Goal: Task Accomplishment & Management: Manage account settings

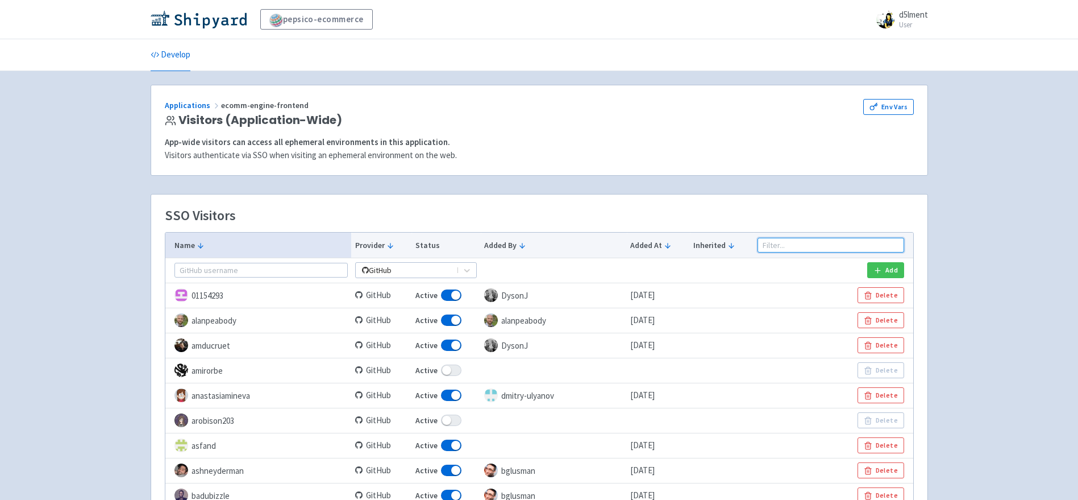
click at [813, 246] on input at bounding box center [831, 245] width 147 height 15
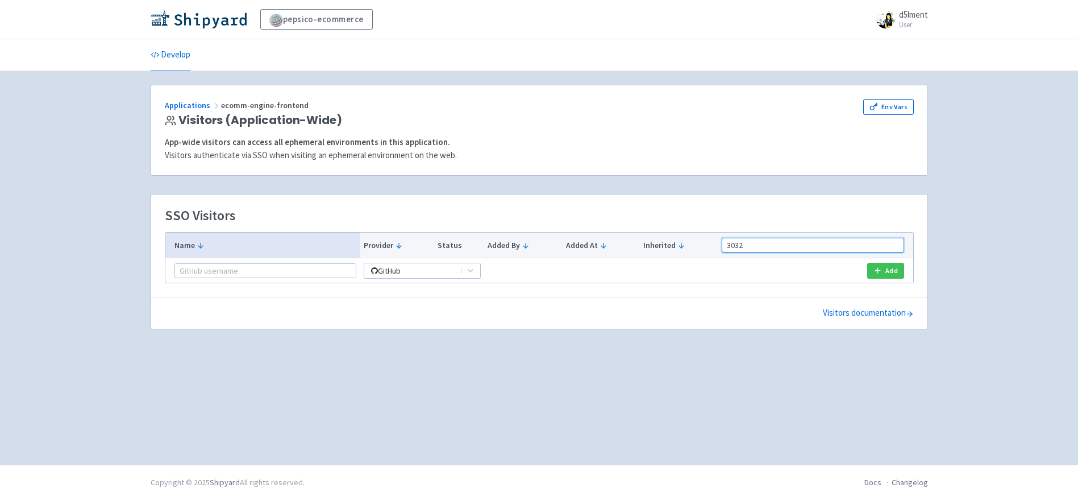
type input "3032"
click at [215, 22] on img at bounding box center [199, 19] width 96 height 18
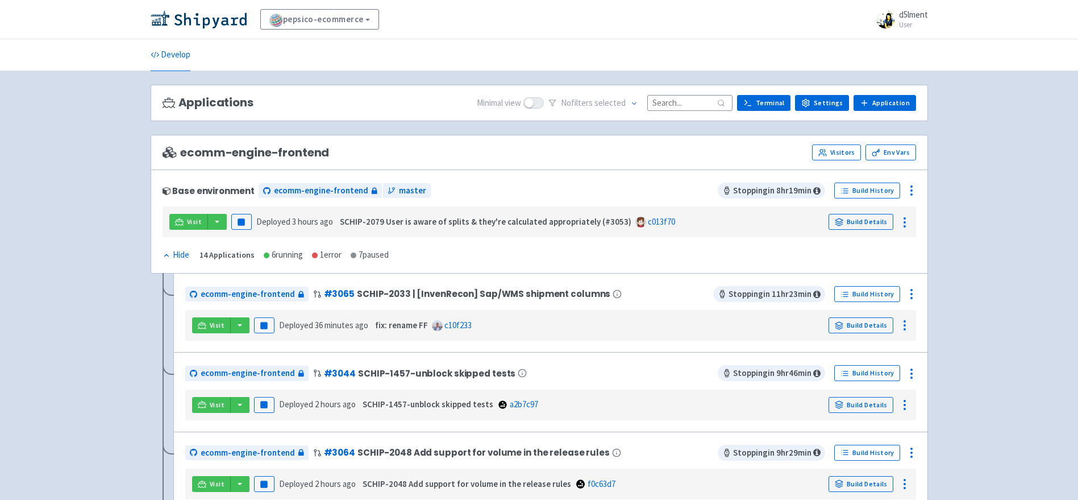
click at [701, 105] on input at bounding box center [689, 102] width 85 height 15
paste input "3032"
type input "3032"
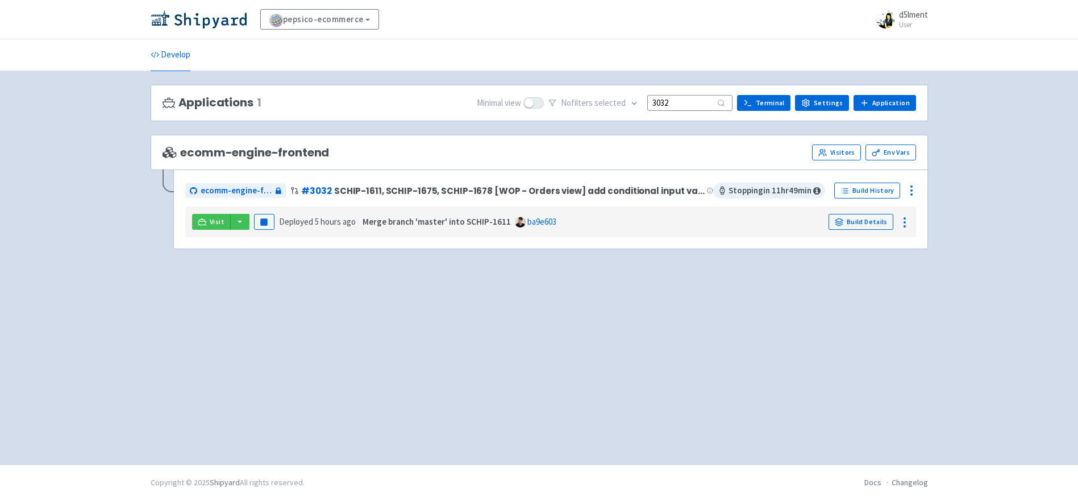
click at [668, 104] on input "3032" at bounding box center [689, 102] width 85 height 15
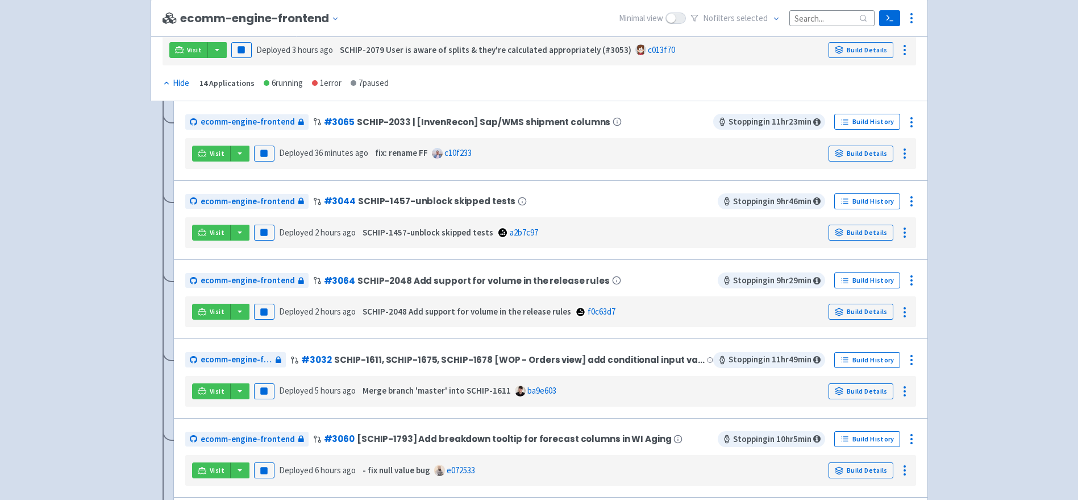
scroll to position [175, 0]
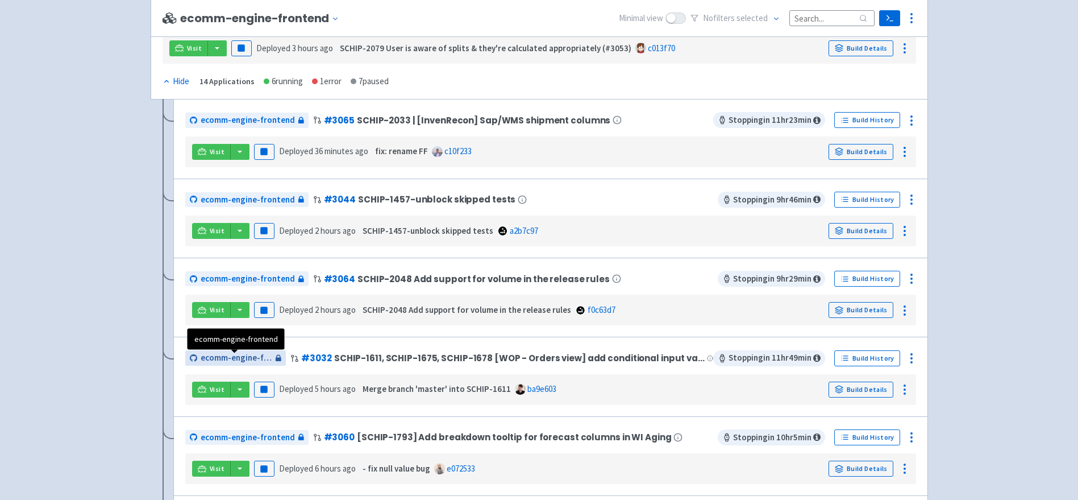
click at [243, 360] on span "ecomm-engine-frontend" at bounding box center [237, 357] width 72 height 13
click at [903, 393] on icon at bounding box center [905, 390] width 14 height 14
click at [873, 419] on span "Logs" at bounding box center [874, 416] width 18 height 16
click at [911, 362] on icon at bounding box center [912, 358] width 14 height 14
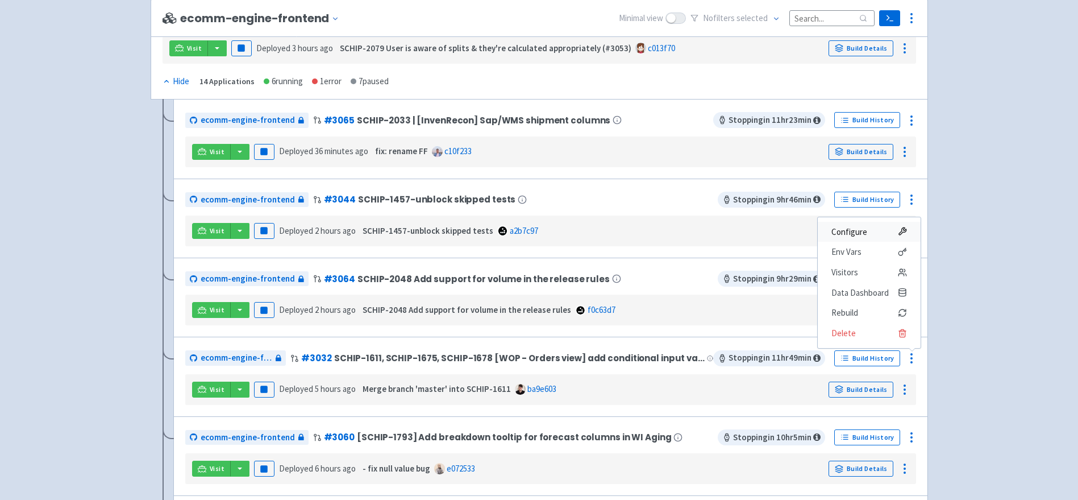
click at [861, 229] on span "Configure" at bounding box center [850, 232] width 36 height 16
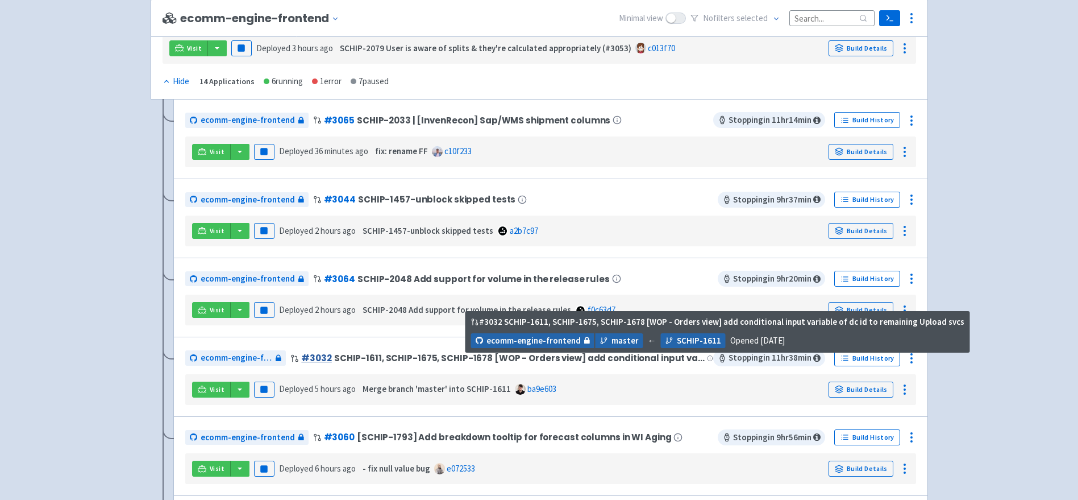
click at [318, 356] on link "# 3032" at bounding box center [316, 358] width 30 height 12
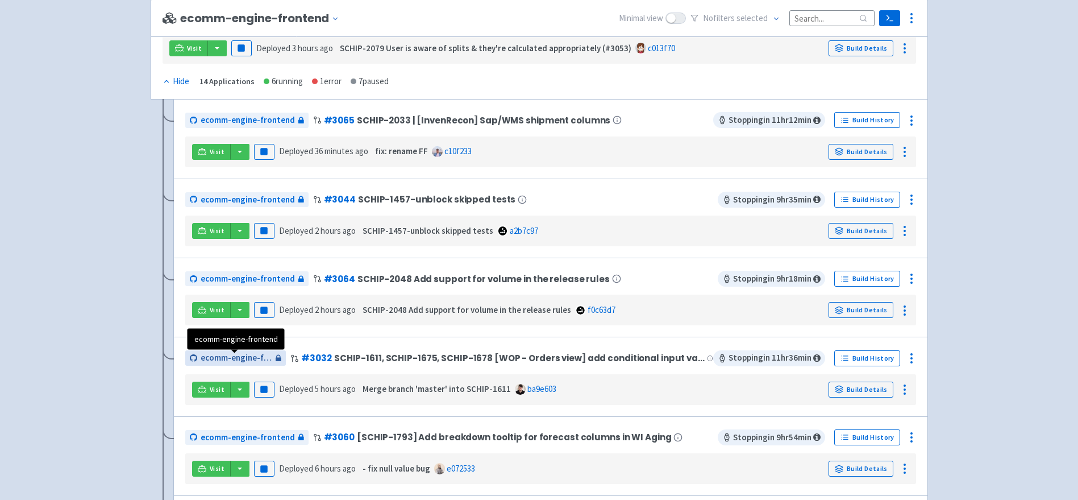
click at [245, 355] on span "ecomm-engine-frontend" at bounding box center [237, 357] width 72 height 13
click at [900, 392] on icon at bounding box center [905, 390] width 14 height 14
click at [895, 413] on line at bounding box center [895, 413] width 7 height 0
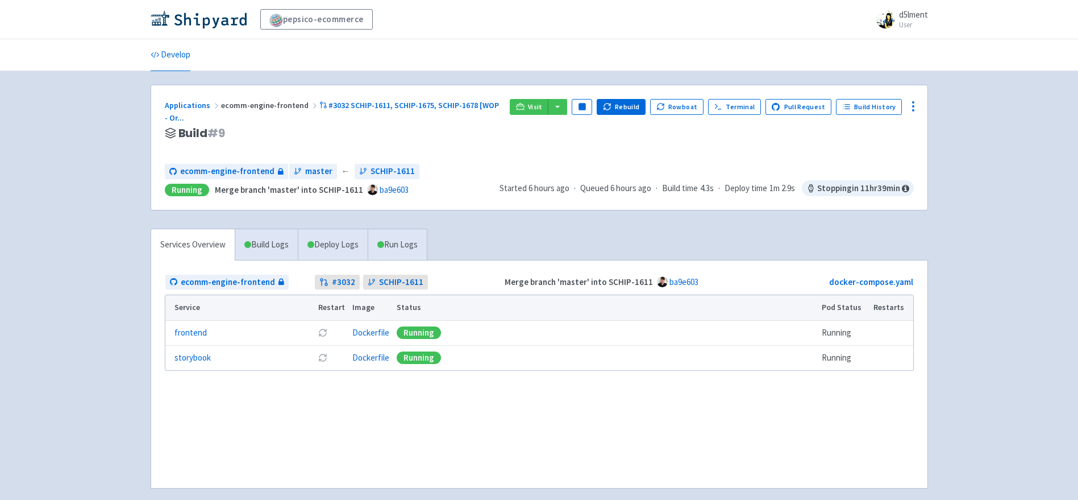
click at [992, 364] on div "pepsico-ecommerce d5lment User Profile Sign out Develop" at bounding box center [539, 258] width 1078 height 516
click at [480, 421] on div "ecomm-engine-frontend # 3032 SCHIP-1611 Merge branch 'master' into SCHIP-1611 b…" at bounding box center [539, 373] width 776 height 227
click at [981, 379] on div "pepsico-ecommerce d5lment User Profile Sign out Develop" at bounding box center [539, 258] width 1078 height 516
click at [457, 388] on div "ecomm-engine-frontend # 3032 SCHIP-1611 Merge branch 'master' into SCHIP-1611 b…" at bounding box center [539, 373] width 776 height 227
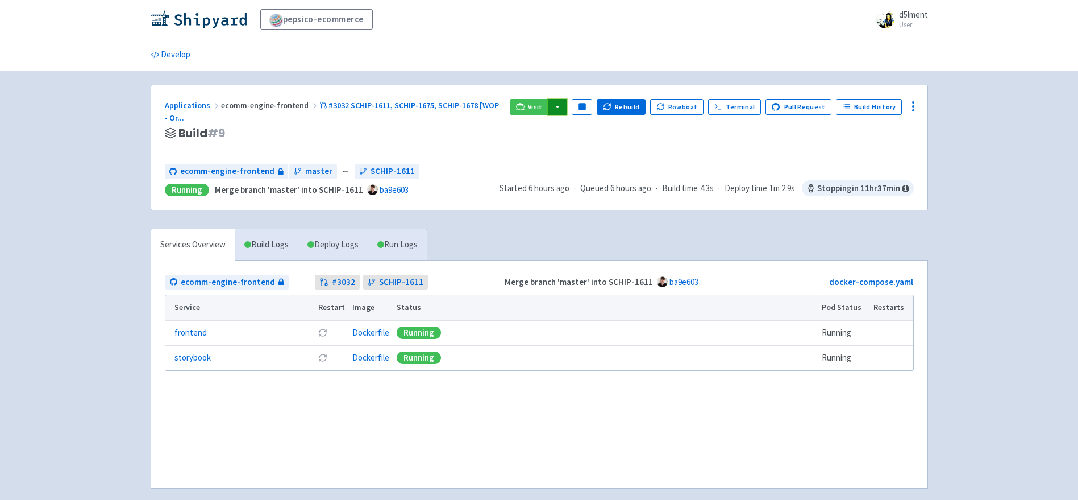
click at [561, 106] on button "button" at bounding box center [557, 107] width 19 height 16
click at [568, 130] on link "ecomm-engine-frontend (frontend)" at bounding box center [626, 130] width 159 height 18
click at [980, 213] on div "pepsico-ecommerce d5lment User Profile Sign out Develop" at bounding box center [539, 258] width 1078 height 516
click at [941, 196] on div "pepsico-ecommerce d5lment User Profile Sign out Develop" at bounding box center [539, 258] width 1078 height 516
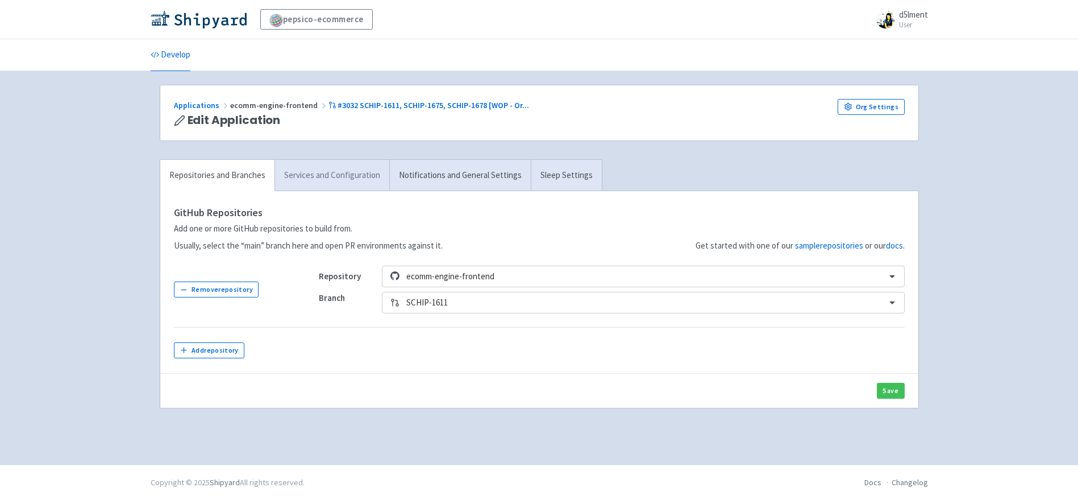
click at [335, 179] on link "Services and Configuration" at bounding box center [332, 175] width 115 height 31
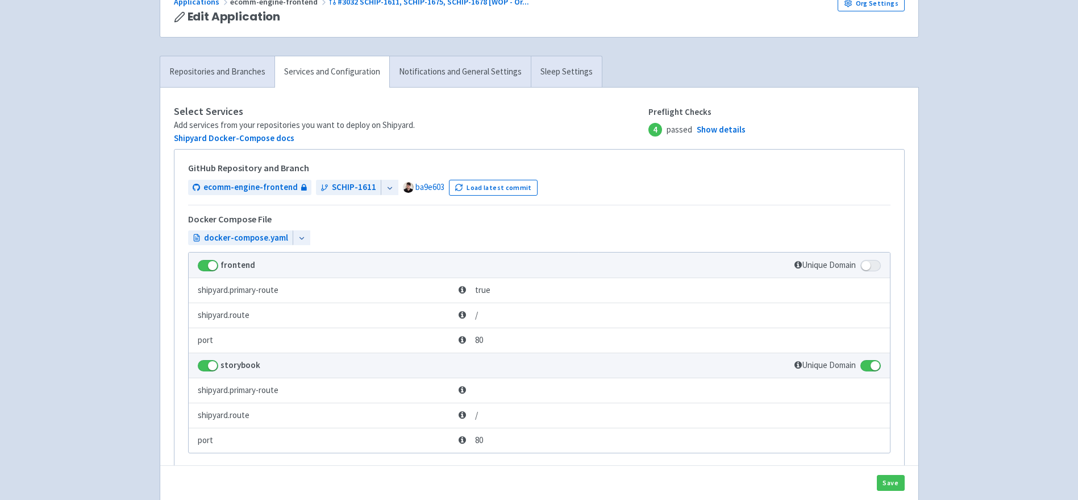
scroll to position [87, 0]
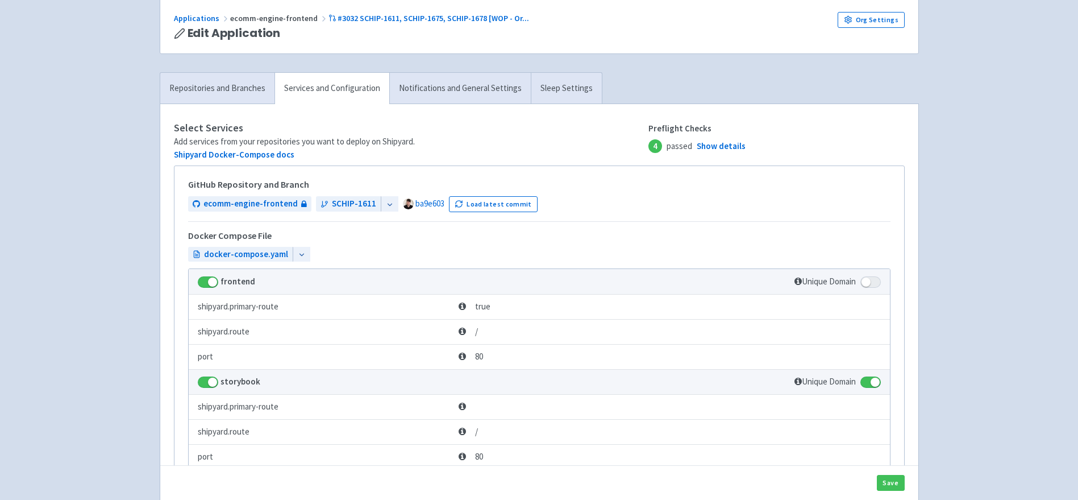
click at [983, 288] on div "pepsico-ecommerce d5lment User Profile Sign out Develop" at bounding box center [539, 311] width 1078 height 796
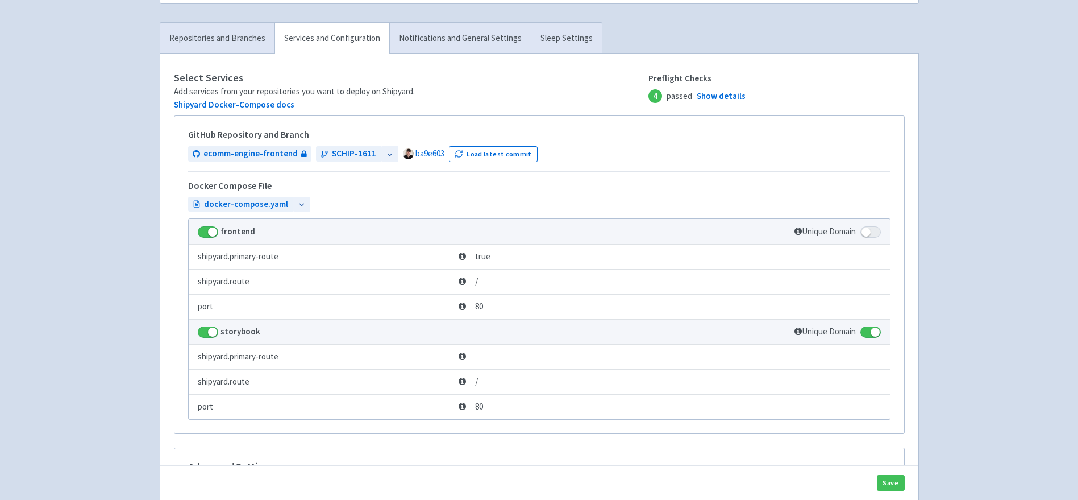
click at [975, 334] on div "pepsico-ecommerce d5lment User Profile Sign out Develop" at bounding box center [539, 261] width 1078 height 796
click at [942, 288] on div "pepsico-ecommerce d5lment User Profile Sign out Develop" at bounding box center [539, 261] width 1078 height 796
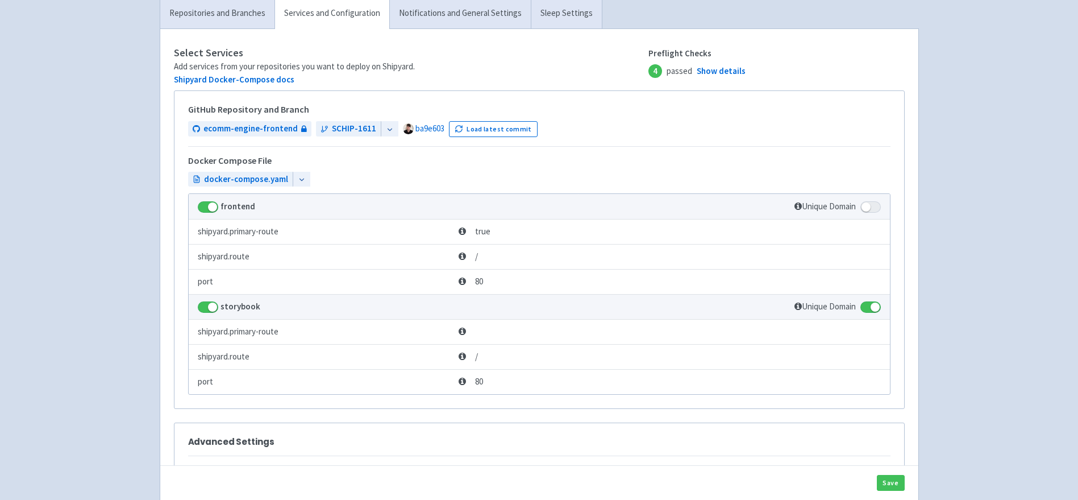
scroll to position [124, 0]
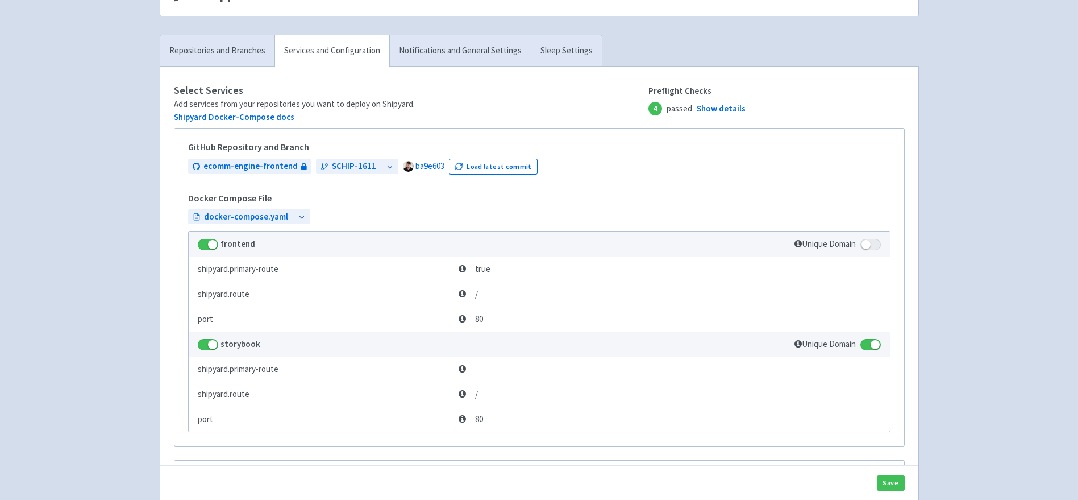
click at [954, 293] on div "pepsico-ecommerce d5lment User Profile Sign out Develop" at bounding box center [539, 274] width 1078 height 796
click at [475, 61] on link "Notifications and General Settings" at bounding box center [460, 50] width 142 height 31
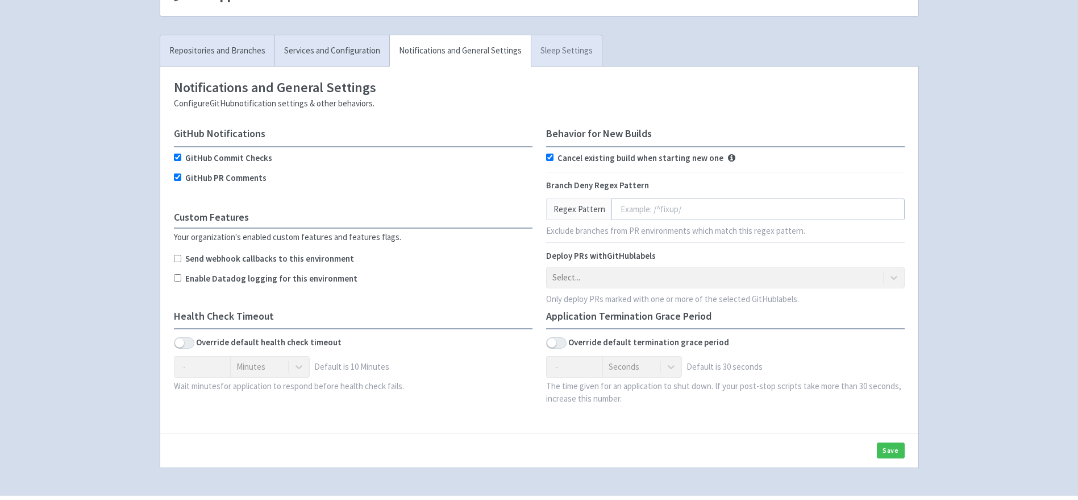
click at [567, 53] on link "Sleep Settings" at bounding box center [566, 50] width 71 height 31
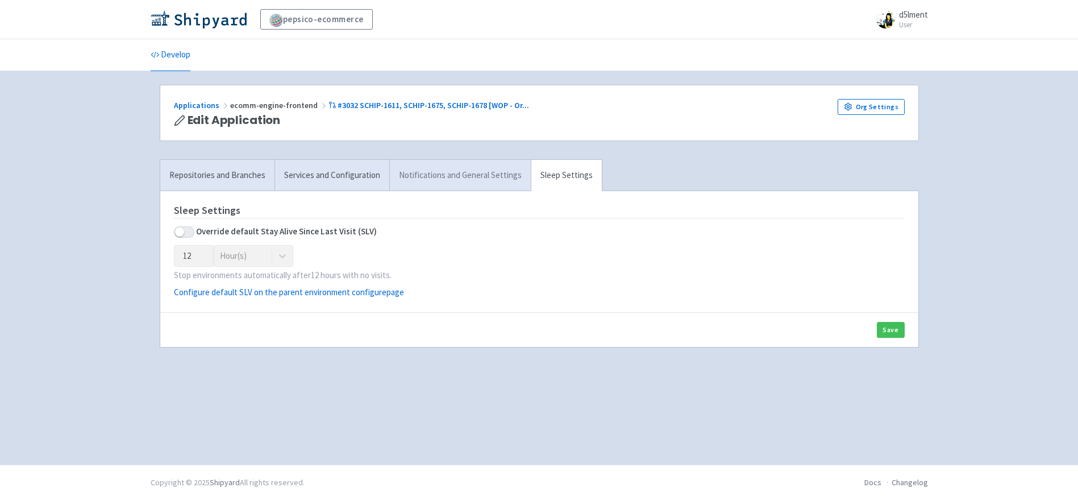
click at [476, 182] on link "Notifications and General Settings" at bounding box center [460, 175] width 142 height 31
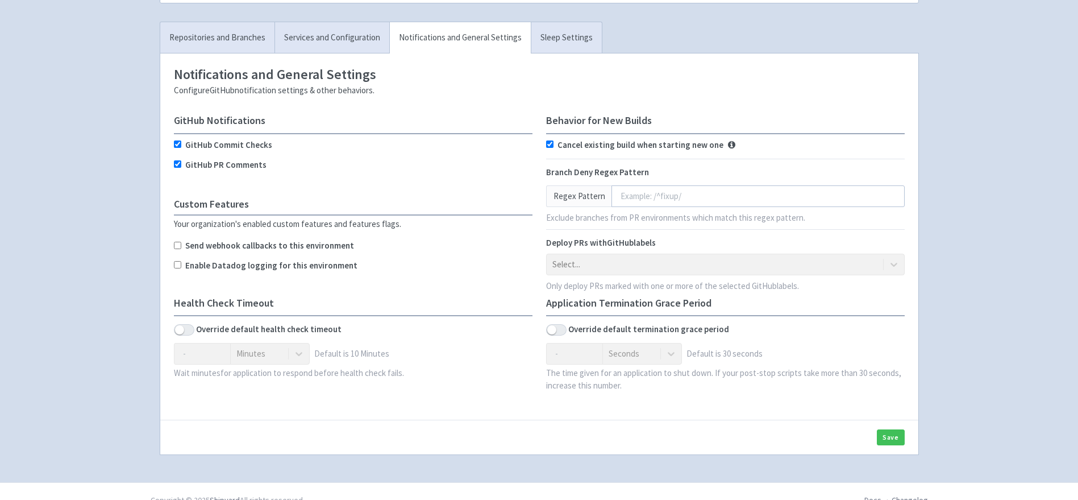
scroll to position [155, 0]
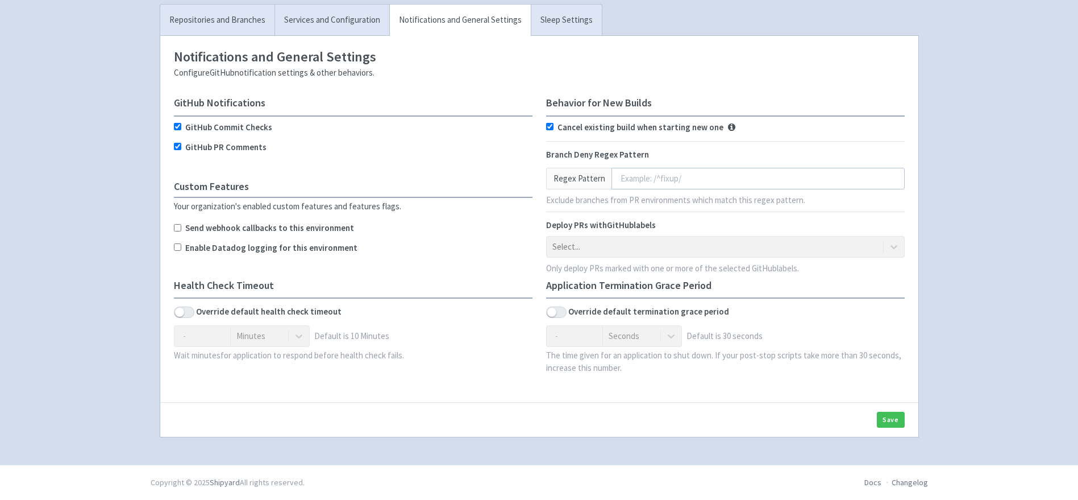
click at [601, 248] on div "Select..." at bounding box center [725, 247] width 359 height 22
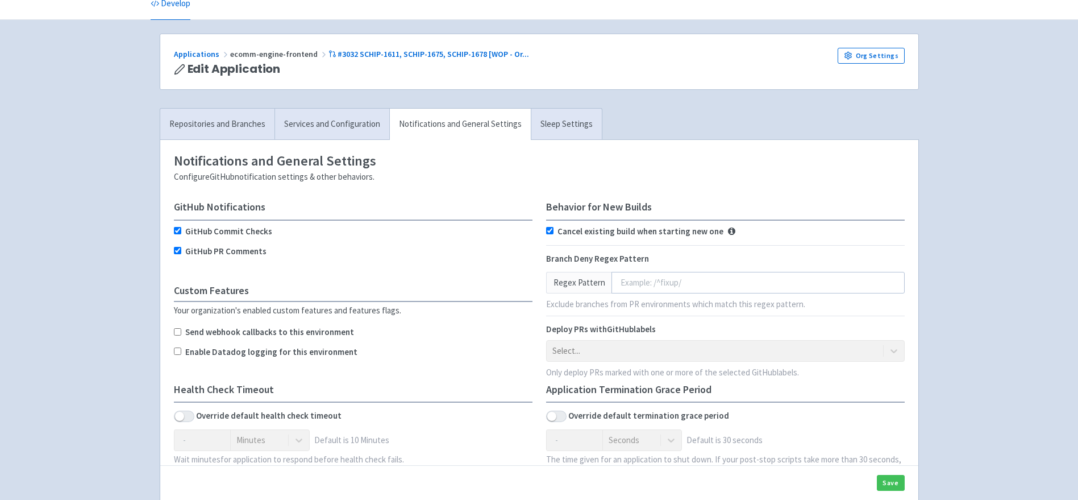
scroll to position [34, 0]
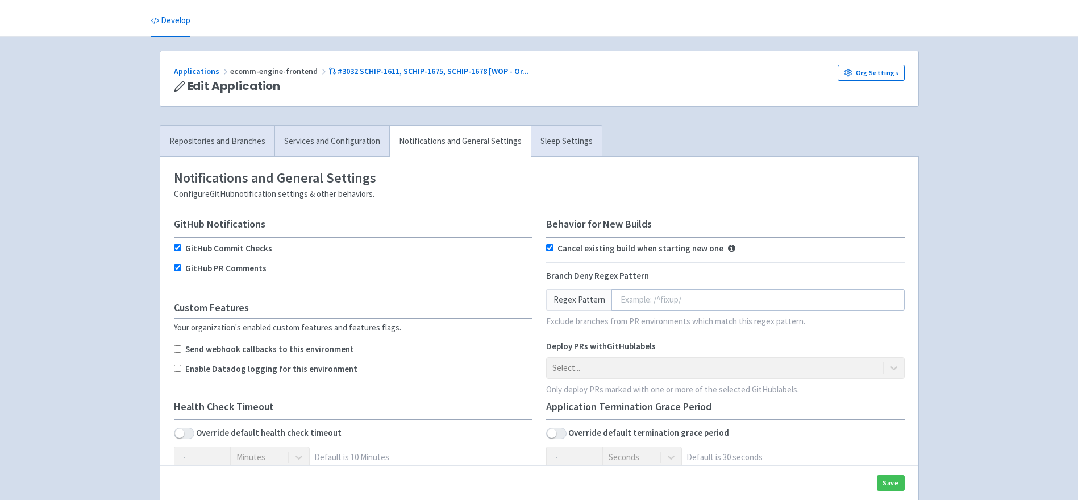
click at [962, 256] on div "pepsico-ecommerce d5lment User Profile Sign out Develop" at bounding box center [539, 276] width 1078 height 620
click at [965, 244] on div "pepsico-ecommerce d5lment User Profile Sign out Develop" at bounding box center [539, 276] width 1078 height 620
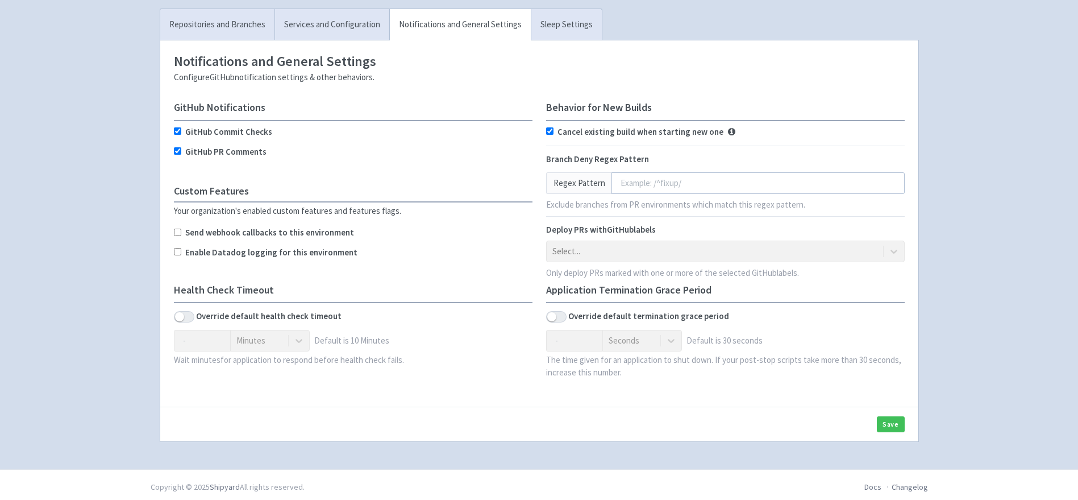
scroll to position [155, 0]
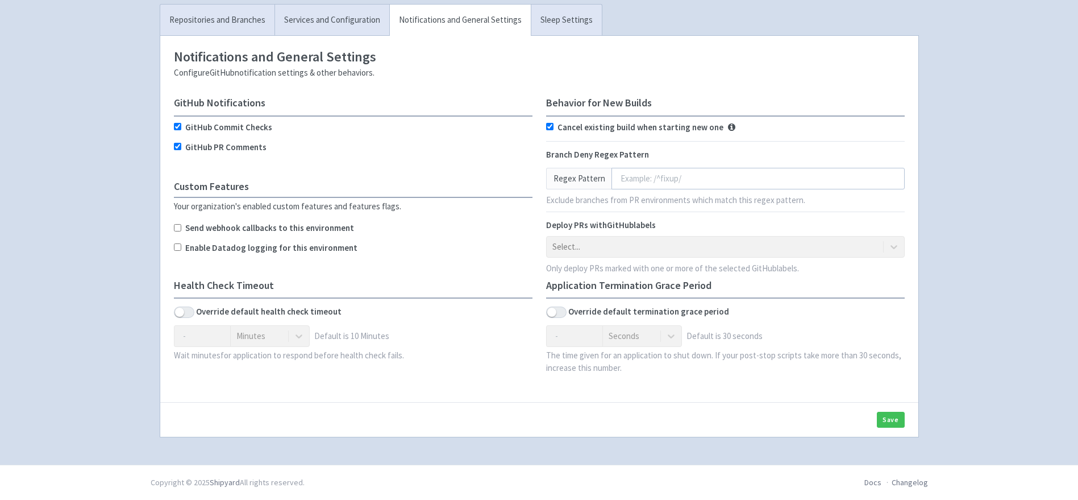
click at [458, 383] on div "Health Check Timeout Override default health check timeout Please choose a numb…" at bounding box center [353, 334] width 372 height 109
click at [179, 245] on input "Enable Datadog logging for this environment" at bounding box center [177, 246] width 7 height 7
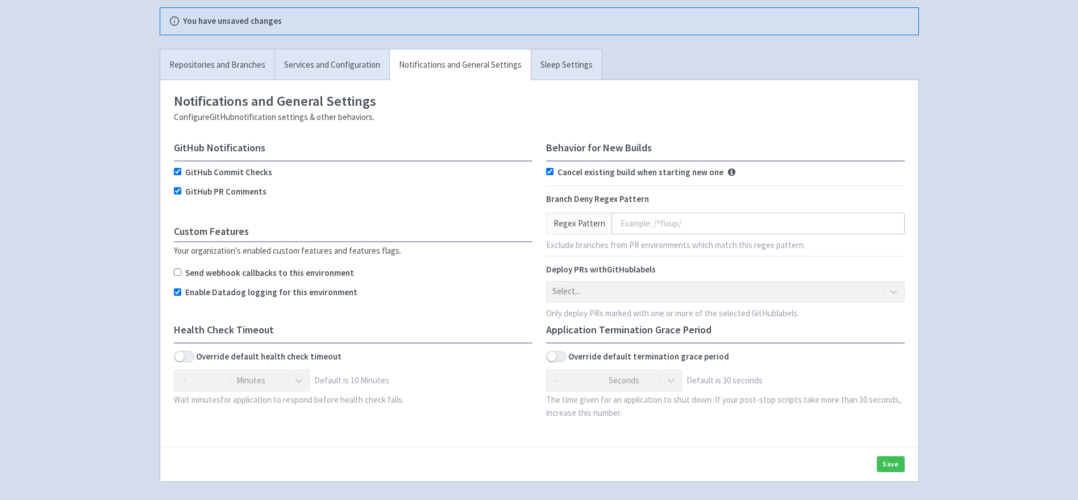
scroll to position [197, 0]
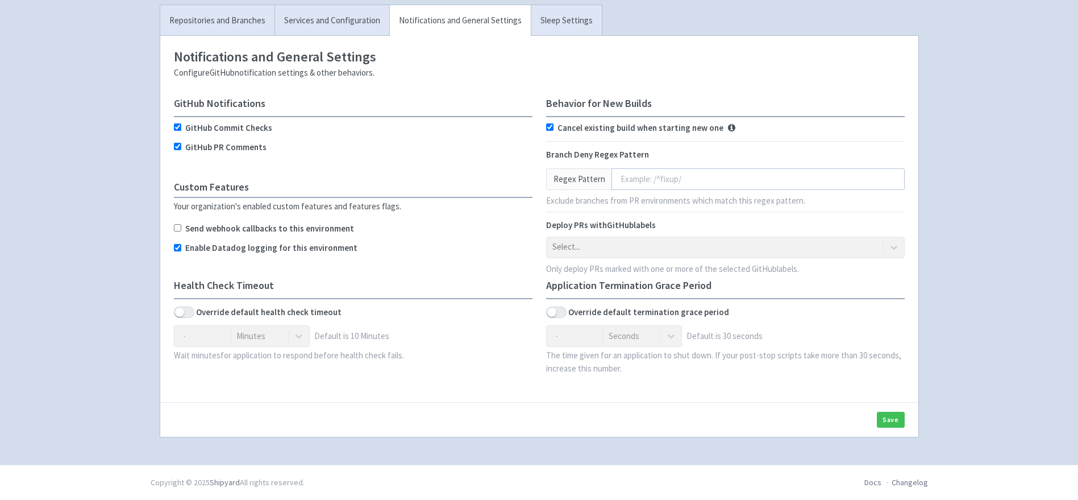
click at [968, 132] on div "pepsico-ecommerce d5lment User Profile Sign out Develop" at bounding box center [539, 134] width 1078 height 660
click at [980, 96] on div "pepsico-ecommerce d5lment User Profile Sign out Develop" at bounding box center [539, 134] width 1078 height 660
click at [971, 121] on div "pepsico-ecommerce d5lment User Profile Sign out Develop" at bounding box center [539, 134] width 1078 height 660
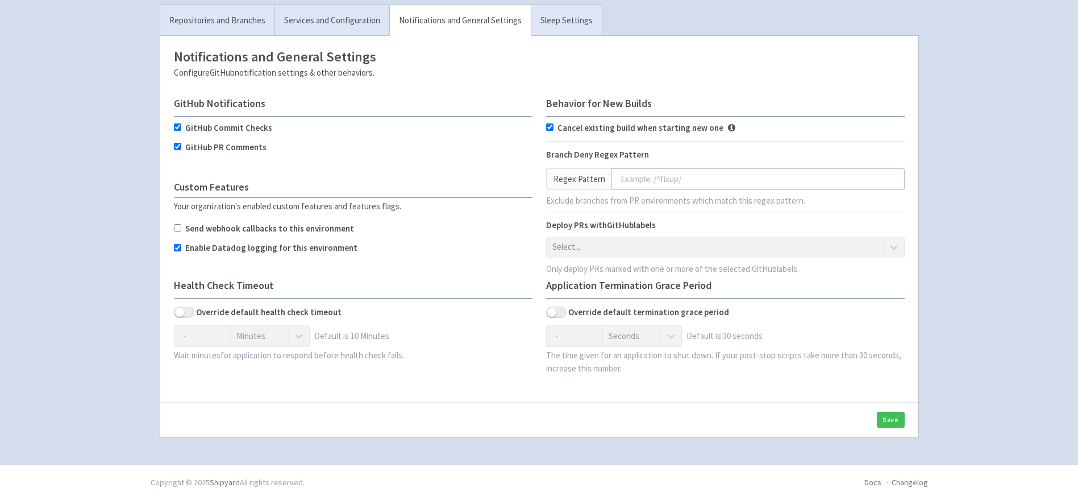
click at [977, 132] on div "pepsico-ecommerce d5lment User Profile Sign out Develop" at bounding box center [539, 134] width 1078 height 660
click at [975, 133] on div "pepsico-ecommerce d5lment User Profile Sign out Develop" at bounding box center [539, 134] width 1078 height 660
click at [176, 250] on input "Enable Datadog logging for this environment" at bounding box center [177, 247] width 7 height 7
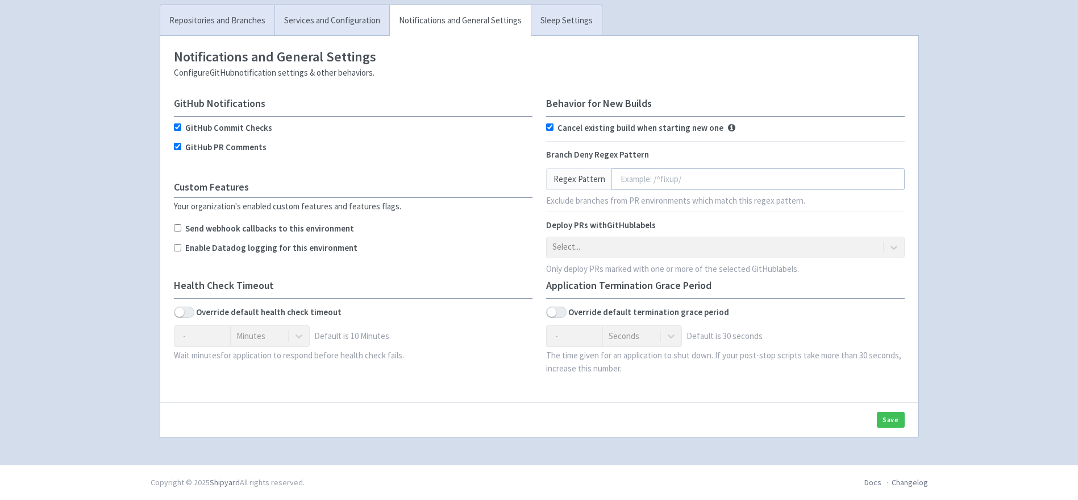
checkbox input "false"
click at [995, 241] on div "pepsico-ecommerce d5lment User Profile Sign out Develop" at bounding box center [539, 155] width 1078 height 620
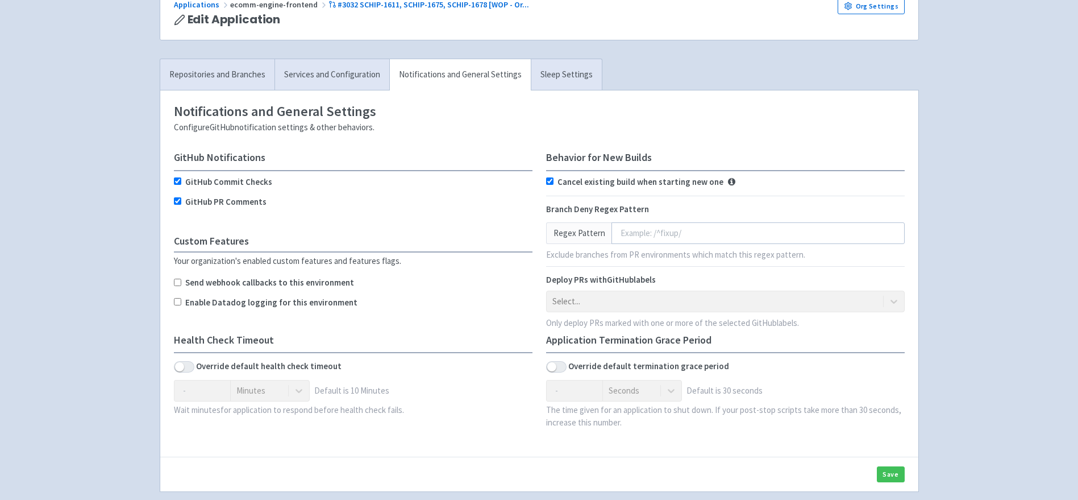
scroll to position [0, 0]
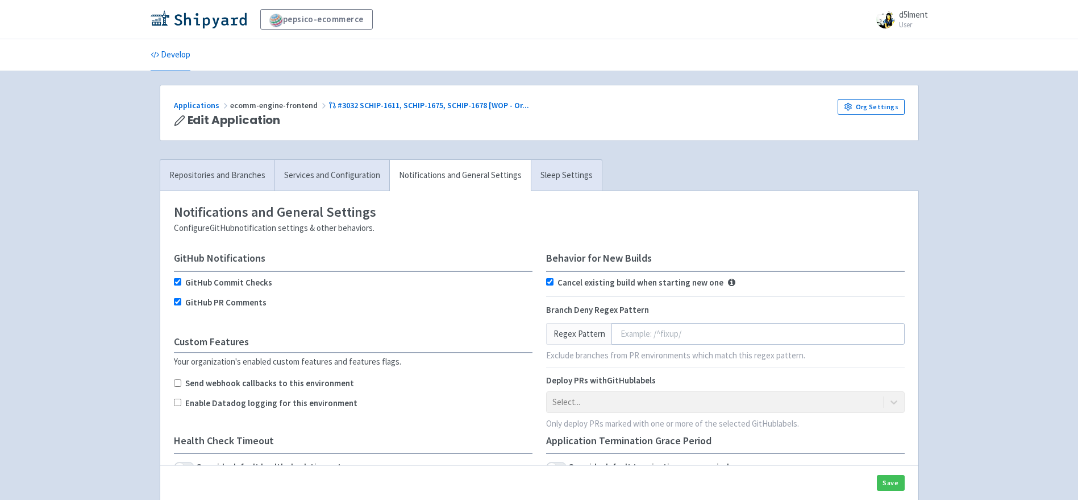
click at [941, 255] on div "pepsico-ecommerce d5lment User Profile Sign out Develop" at bounding box center [539, 310] width 1078 height 620
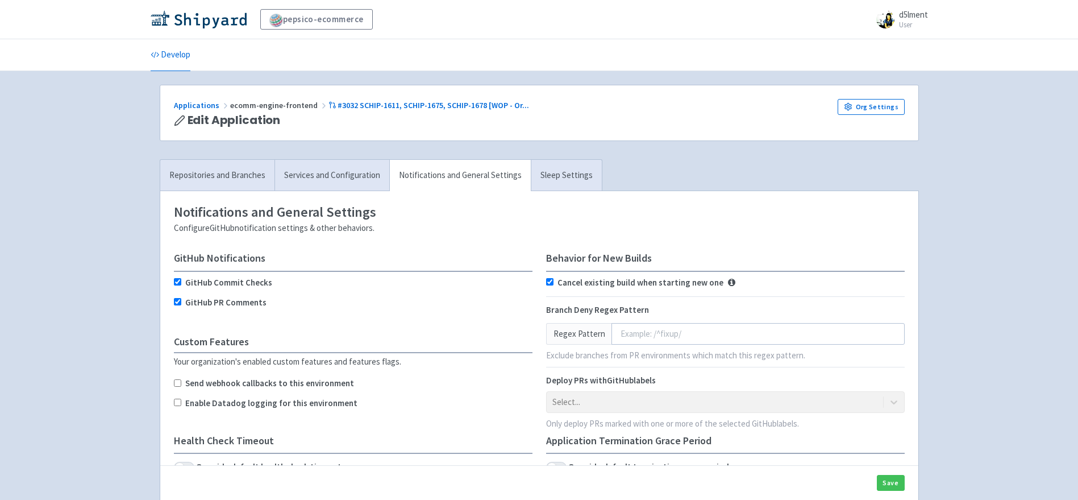
click at [941, 255] on div "pepsico-ecommerce d5lment User Profile Sign out Develop" at bounding box center [539, 310] width 1078 height 620
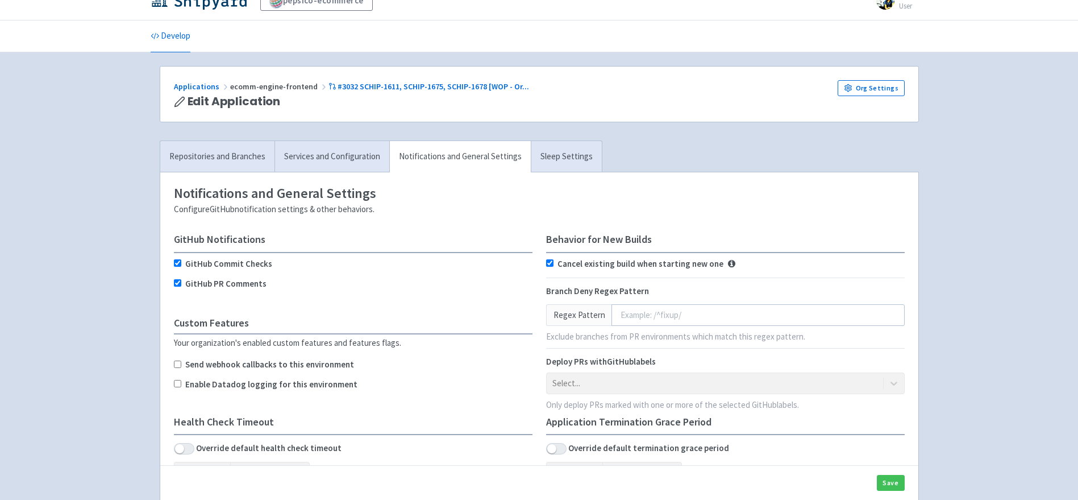
scroll to position [155, 0]
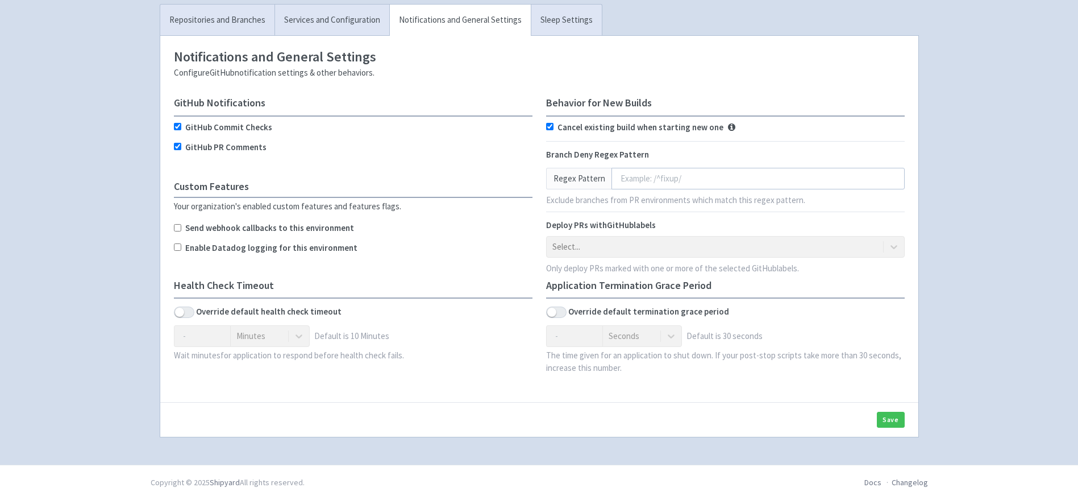
click at [941, 255] on div "pepsico-ecommerce d5lment User Profile Sign out Develop" at bounding box center [539, 155] width 1078 height 620
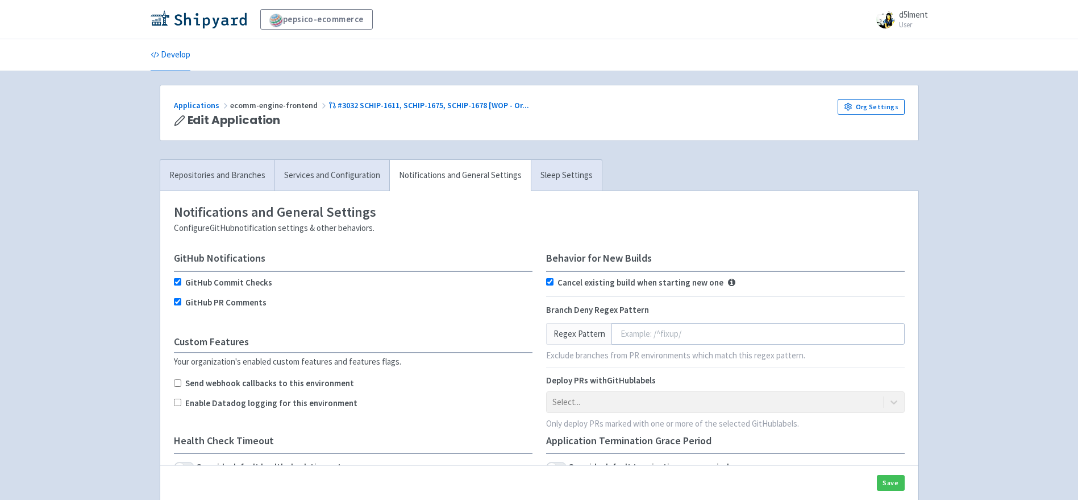
scroll to position [0, 0]
click at [941, 255] on div "pepsico-ecommerce d5lment User Profile Sign out Develop" at bounding box center [539, 310] width 1078 height 620
click at [940, 239] on div "pepsico-ecommerce d5lment User Profile Sign out Develop" at bounding box center [539, 310] width 1078 height 620
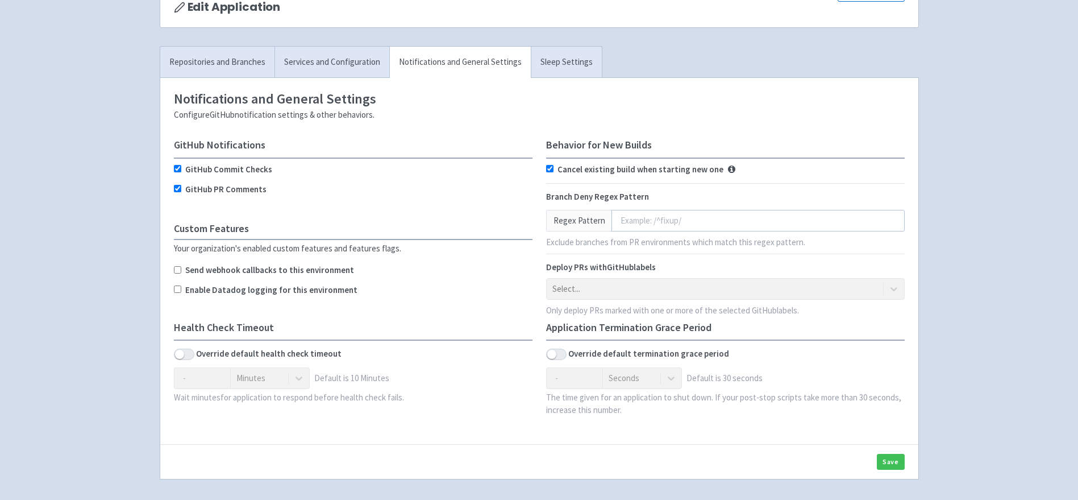
scroll to position [114, 0]
click at [314, 65] on link "Services and Configuration" at bounding box center [332, 60] width 115 height 31
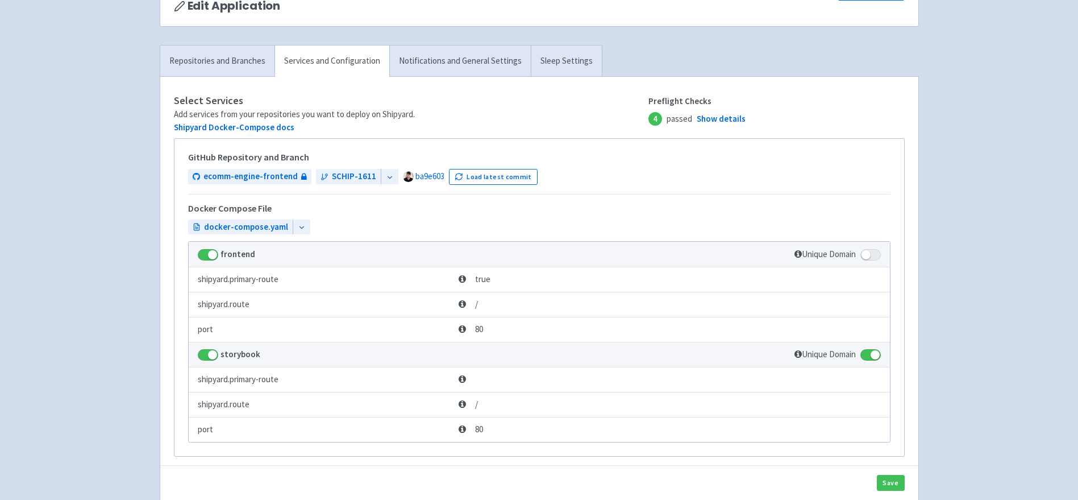
click at [968, 338] on div "pepsico-ecommerce d5lment User Profile Sign out Develop" at bounding box center [539, 284] width 1078 height 796
click at [967, 339] on div "pepsico-ecommerce d5lment User Profile Sign out Develop" at bounding box center [539, 284] width 1078 height 796
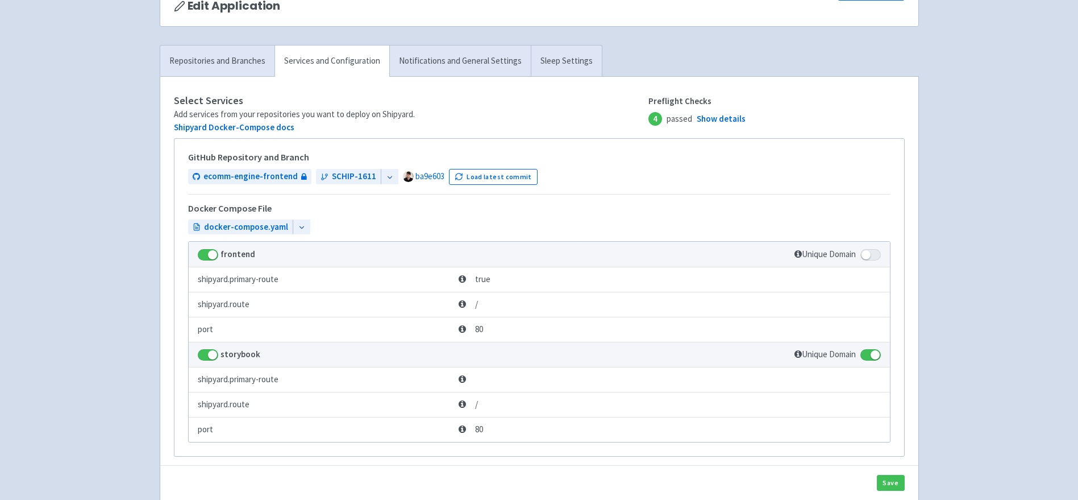
click at [967, 339] on div "pepsico-ecommerce d5lment User Profile Sign out Develop" at bounding box center [539, 284] width 1078 height 796
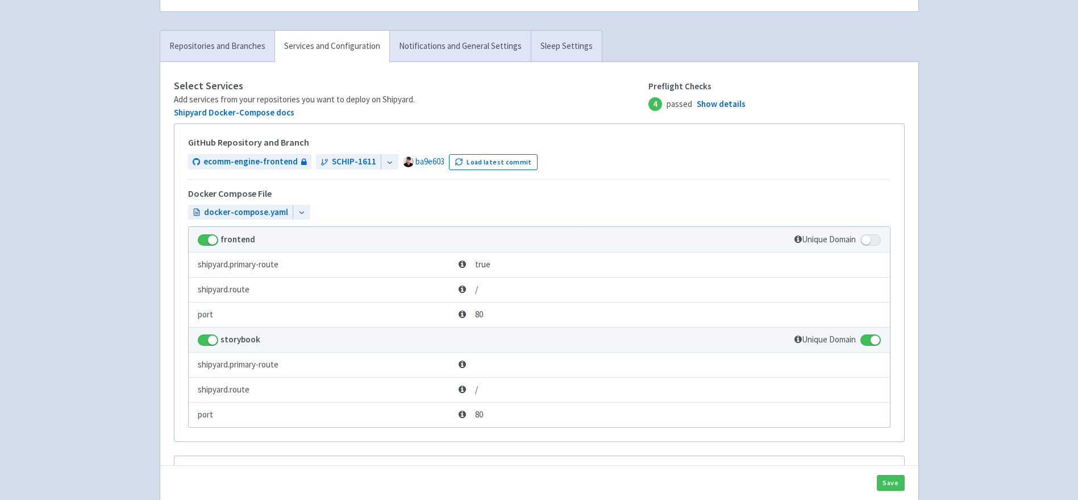
scroll to position [129, 0]
click at [967, 339] on div "pepsico-ecommerce d5lment User Profile Sign out Develop" at bounding box center [539, 269] width 1078 height 796
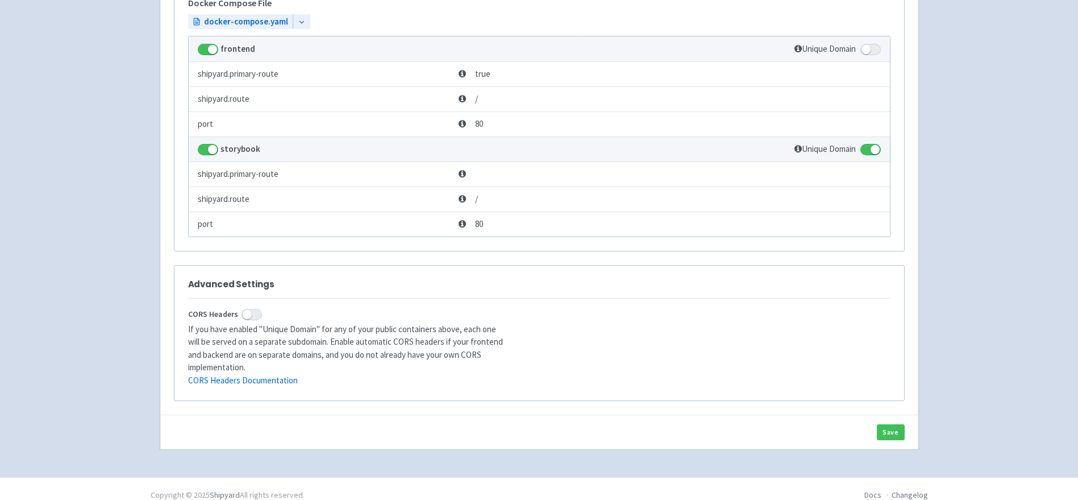
scroll to position [0, 0]
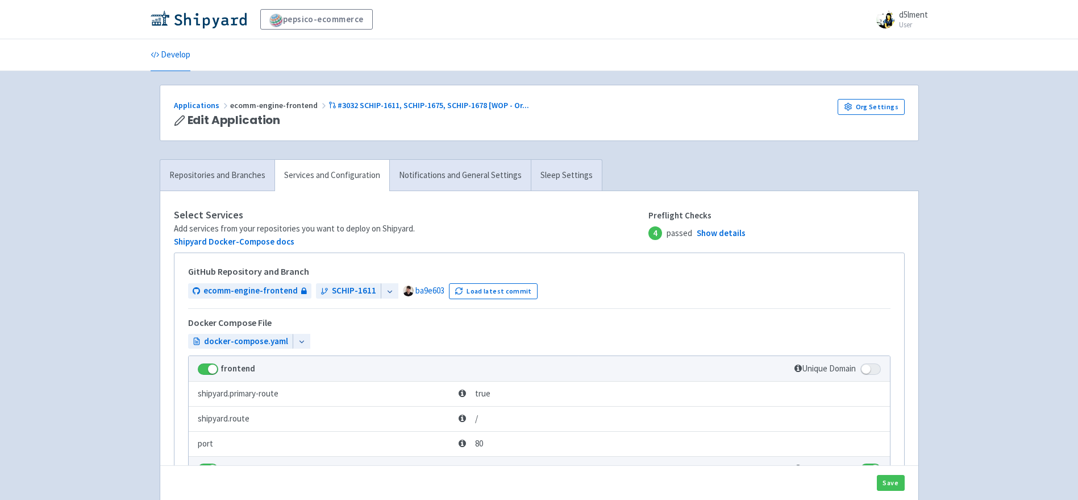
click at [967, 339] on div "pepsico-ecommerce d5lment User Profile Sign out Develop" at bounding box center [539, 398] width 1078 height 796
click at [1029, 128] on div "pepsico-ecommerce d5lment User Profile Sign out Develop" at bounding box center [539, 398] width 1078 height 796
click at [983, 129] on div "pepsico-ecommerce d5lment User Profile Sign out Develop" at bounding box center [539, 398] width 1078 height 796
click at [978, 101] on div "pepsico-ecommerce d5lment User Profile Sign out Develop" at bounding box center [539, 398] width 1078 height 796
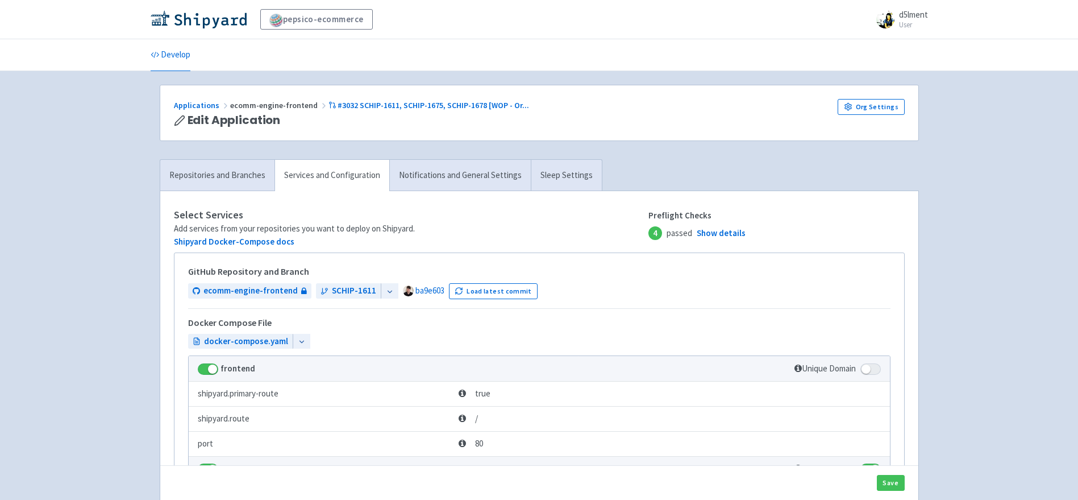
click at [106, 90] on div "pepsico-ecommerce d5lment User Profile Sign out Develop" at bounding box center [539, 398] width 1078 height 796
click at [132, 100] on div "pepsico-ecommerce d5lment User Profile Sign out Develop" at bounding box center [539, 398] width 1078 height 796
click at [1019, 170] on div "pepsico-ecommerce d5lment User Profile Sign out Develop" at bounding box center [539, 398] width 1078 height 796
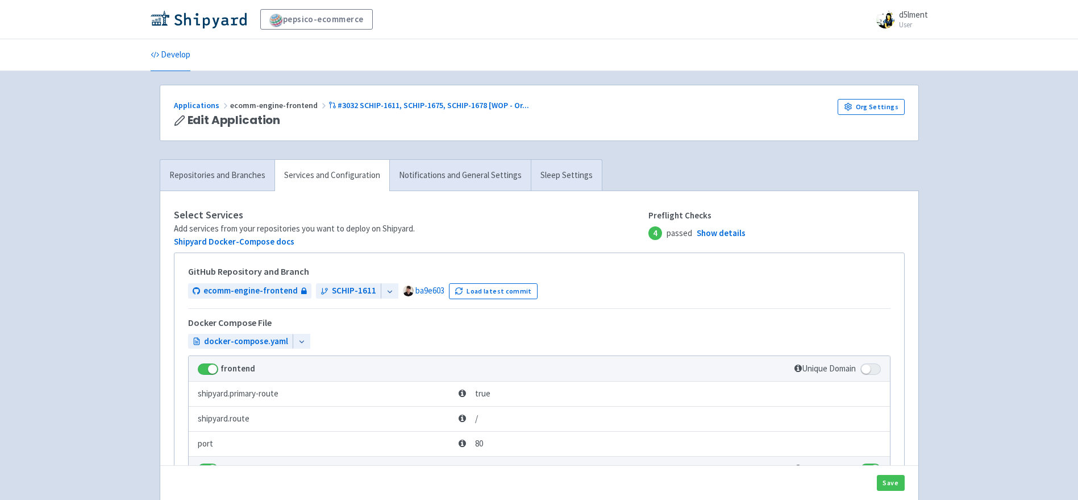
click at [1018, 169] on div "pepsico-ecommerce d5lment User Profile Sign out Develop" at bounding box center [539, 398] width 1078 height 796
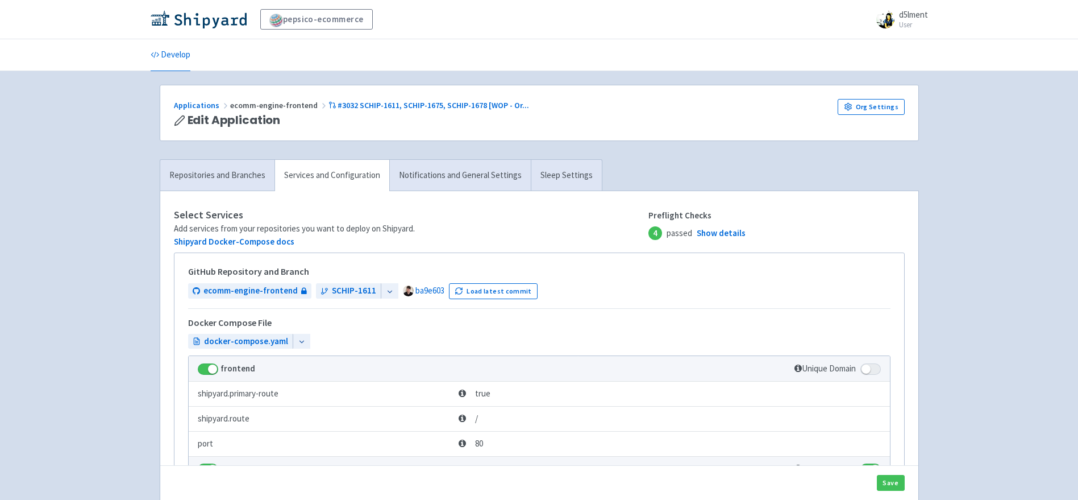
click at [1018, 169] on div "pepsico-ecommerce d5lment User Profile Sign out Develop" at bounding box center [539, 398] width 1078 height 796
click at [1032, 219] on div "pepsico-ecommerce d5lment User Profile Sign out Develop" at bounding box center [539, 398] width 1078 height 796
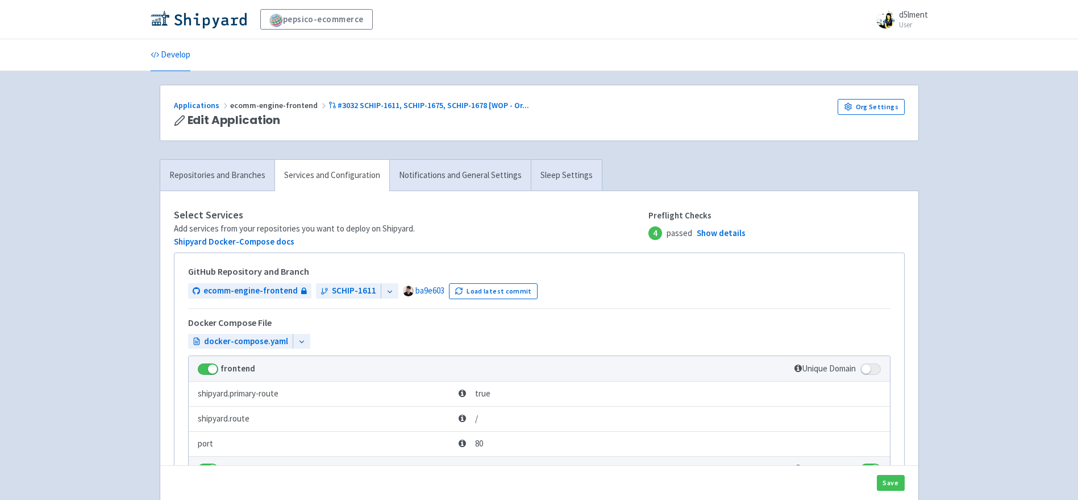
click at [1032, 219] on div "pepsico-ecommerce d5lment User Profile Sign out Develop" at bounding box center [539, 398] width 1078 height 796
click at [1042, 132] on div "pepsico-ecommerce d5lment User Profile Sign out Develop" at bounding box center [539, 398] width 1078 height 796
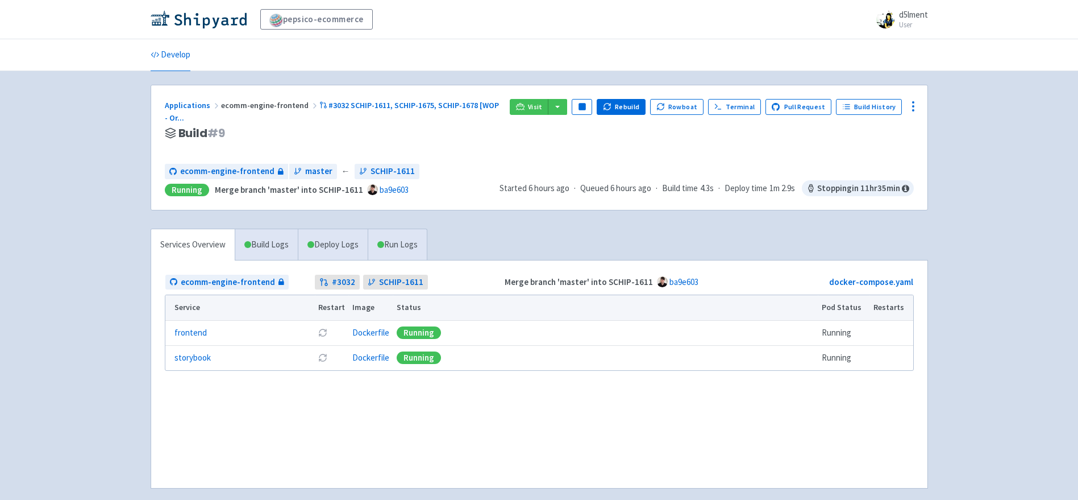
click at [500, 401] on div "ecomm-engine-frontend # 3032 SCHIP-1611 Merge branch 'master' into SCHIP-1611 b…" at bounding box center [539, 373] width 776 height 227
